Goal: Task Accomplishment & Management: Use online tool/utility

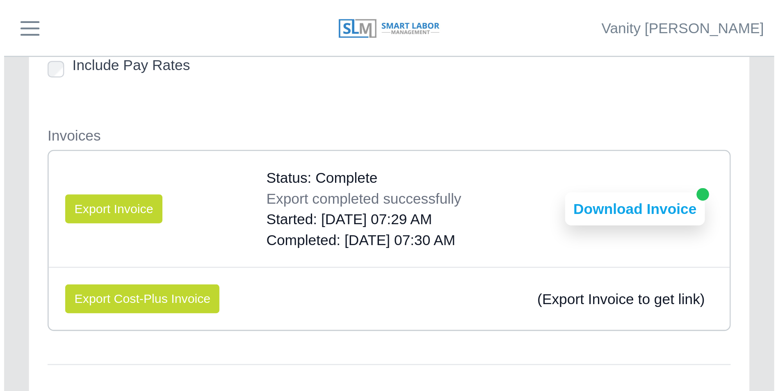
scroll to position [94, 0]
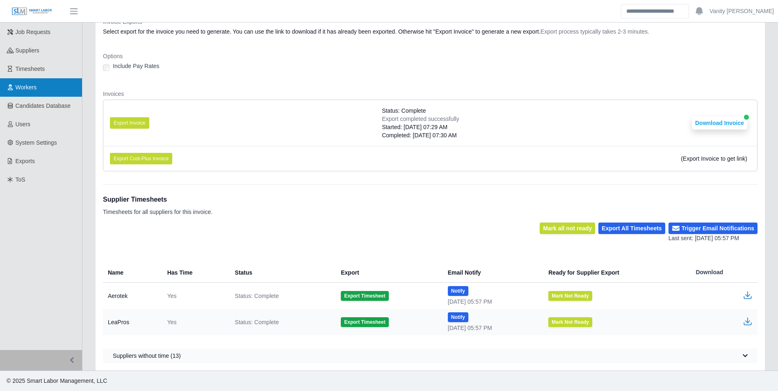
click at [35, 84] on span "Workers" at bounding box center [26, 87] width 21 height 7
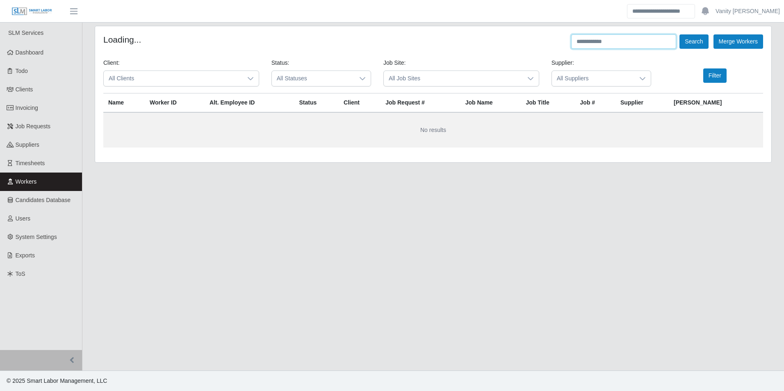
click at [598, 40] on input "text" at bounding box center [623, 41] width 105 height 14
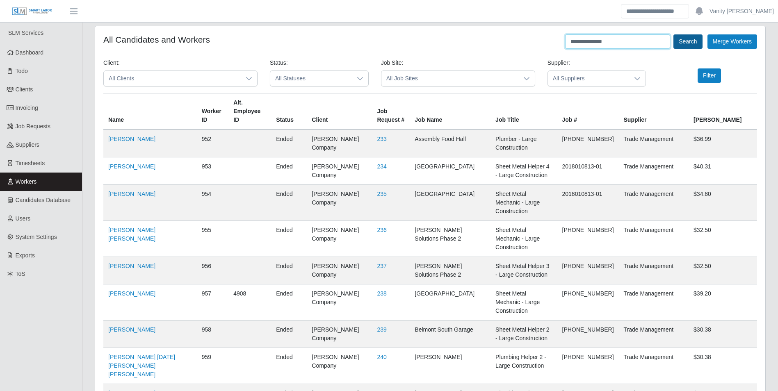
type input "**********"
click at [683, 47] on button "Search" at bounding box center [687, 41] width 29 height 14
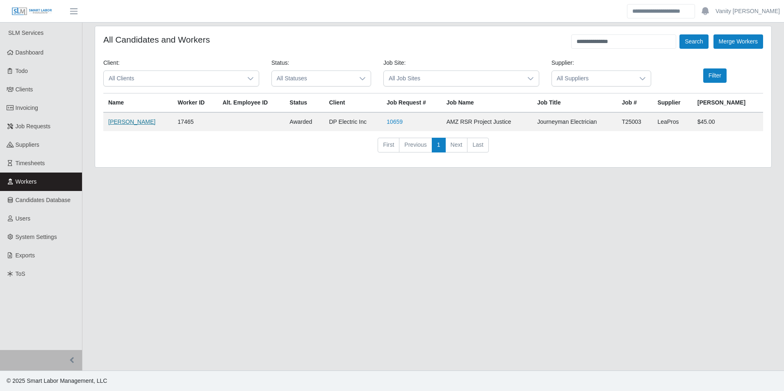
click at [114, 121] on link "Derrick Collins" at bounding box center [131, 122] width 47 height 7
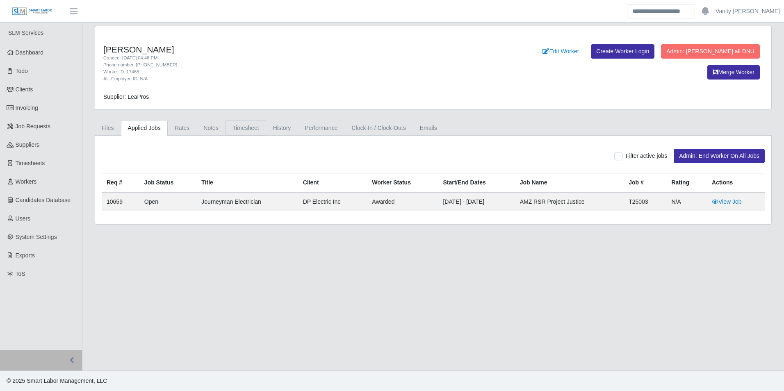
click at [232, 124] on link "Timesheet" at bounding box center [246, 128] width 41 height 16
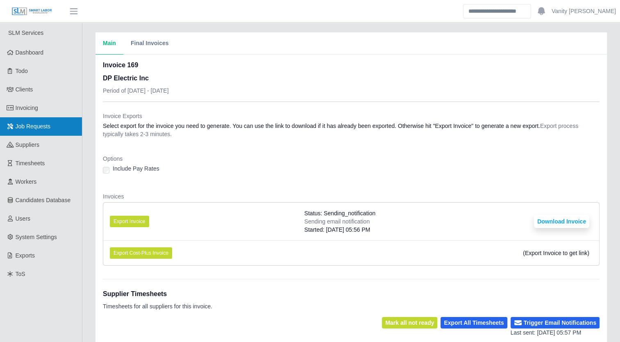
click at [21, 125] on span "Job Requests" at bounding box center [33, 126] width 35 height 7
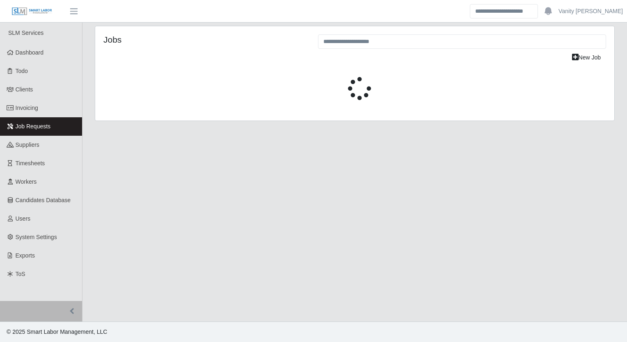
select select "****"
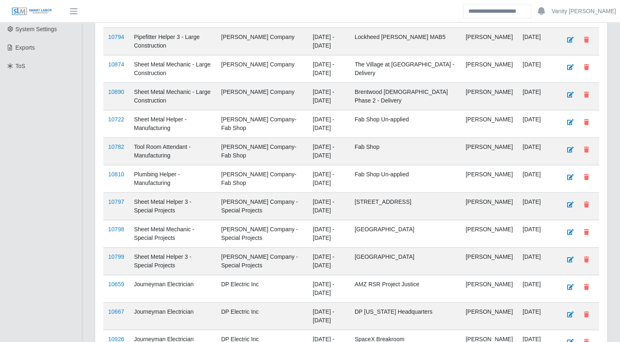
scroll to position [315, 0]
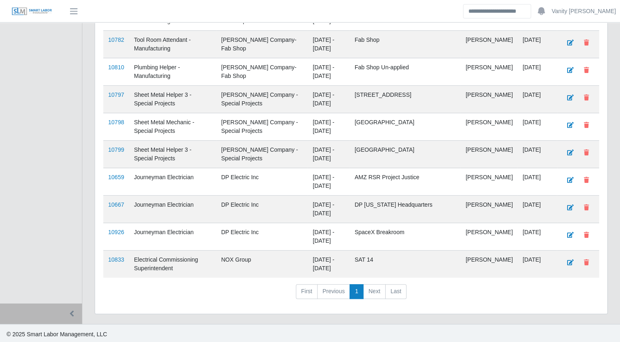
click at [115, 198] on td "10667" at bounding box center [116, 209] width 26 height 27
click at [115, 203] on link "10667" at bounding box center [116, 204] width 16 height 7
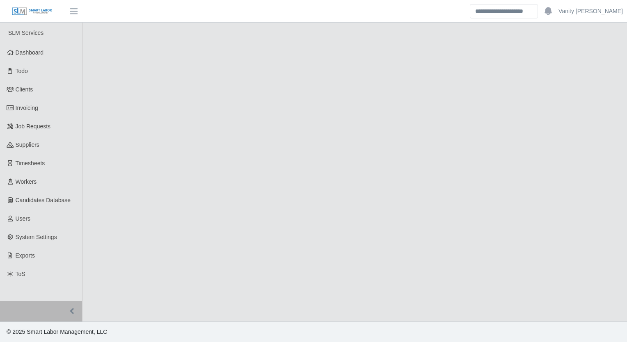
select select "****"
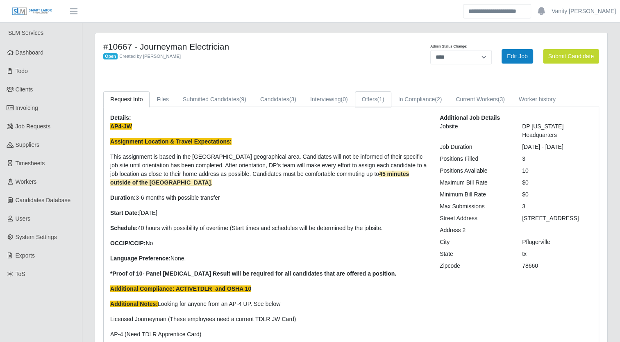
click at [369, 102] on link "Offers (1)" at bounding box center [373, 99] width 36 height 16
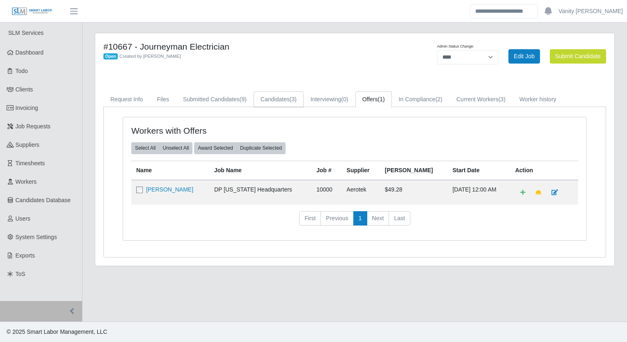
click at [292, 98] on span "(3)" at bounding box center [293, 99] width 7 height 7
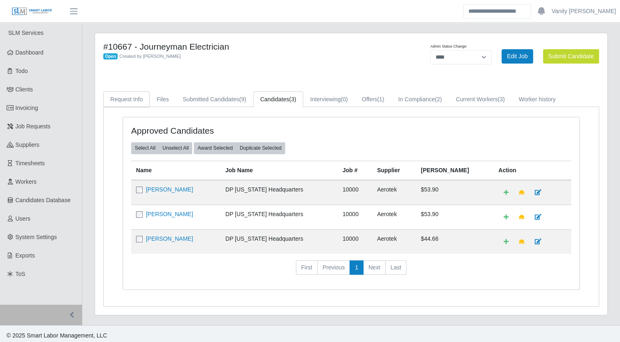
click at [134, 98] on link "Request Info" at bounding box center [126, 99] width 46 height 16
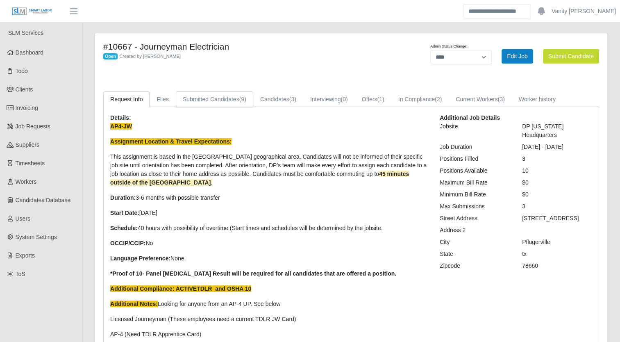
click at [190, 97] on link "Submitted Candidates (9)" at bounding box center [215, 99] width 78 height 16
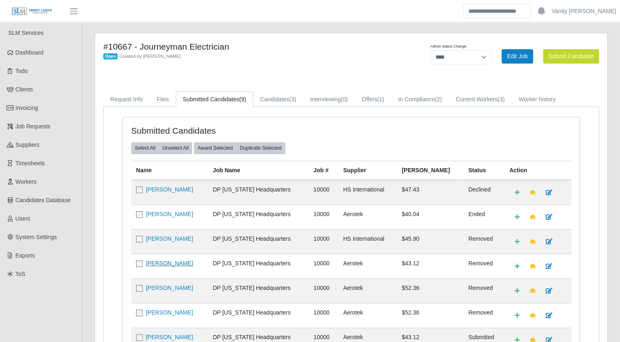
click at [180, 262] on link "[PERSON_NAME]" at bounding box center [169, 263] width 47 height 7
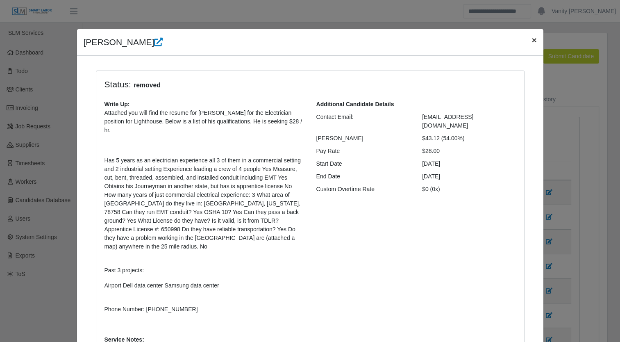
click at [532, 39] on span "×" at bounding box center [534, 39] width 5 height 9
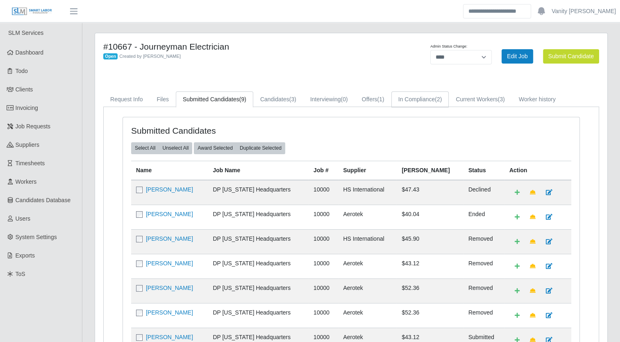
click at [421, 100] on link "In Compliance (2)" at bounding box center [421, 99] width 58 height 16
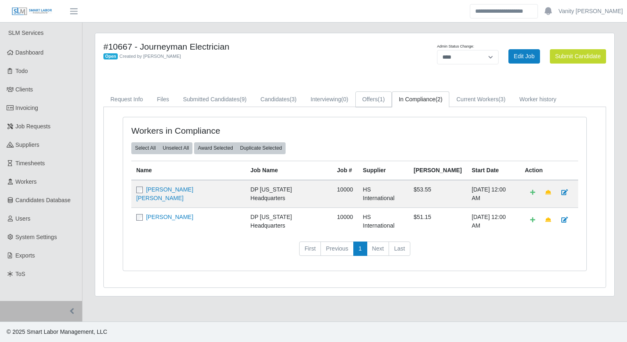
click at [373, 95] on link "Offers (1)" at bounding box center [373, 99] width 36 height 16
